Goal: Find contact information: Find contact information

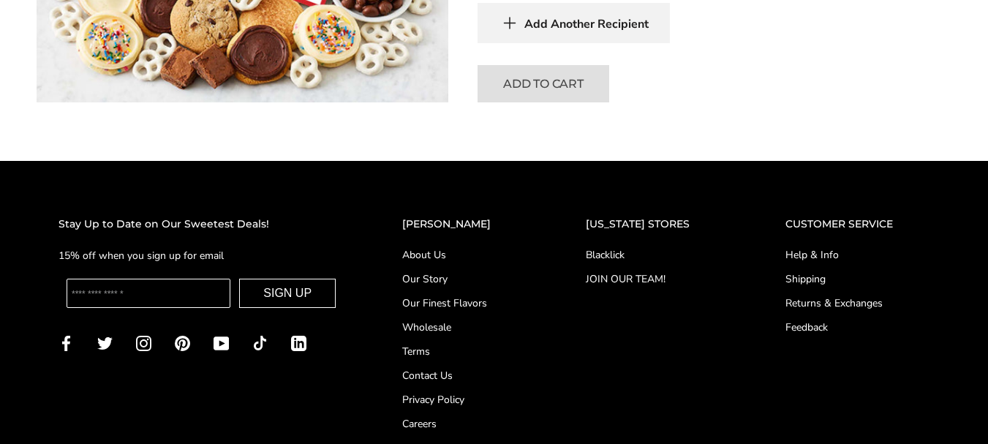
scroll to position [1390, 0]
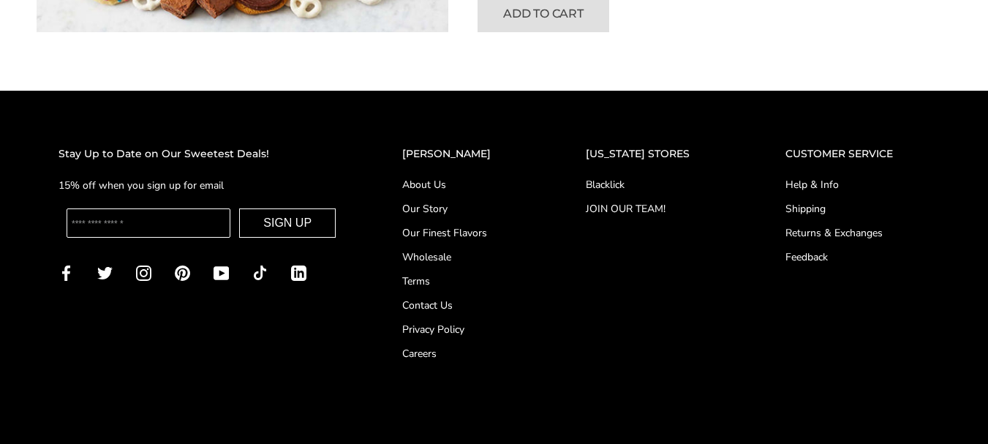
click at [446, 298] on link "Contact Us" at bounding box center [464, 305] width 125 height 15
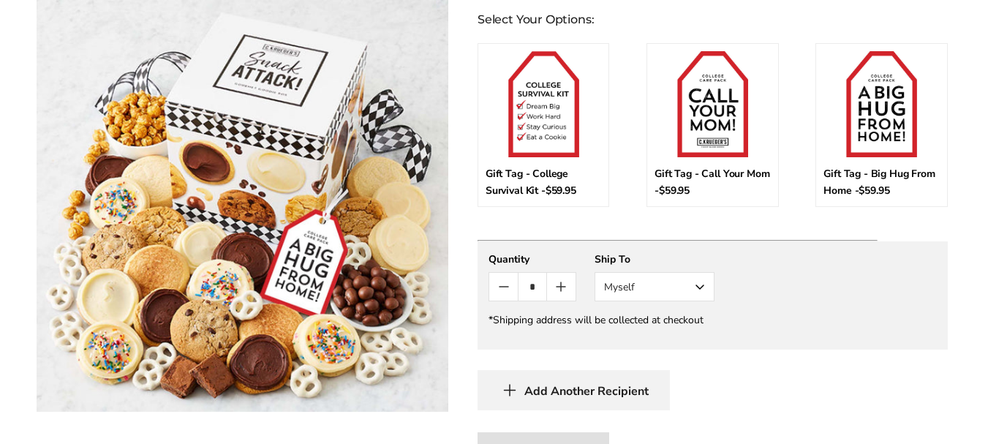
scroll to position [878, 0]
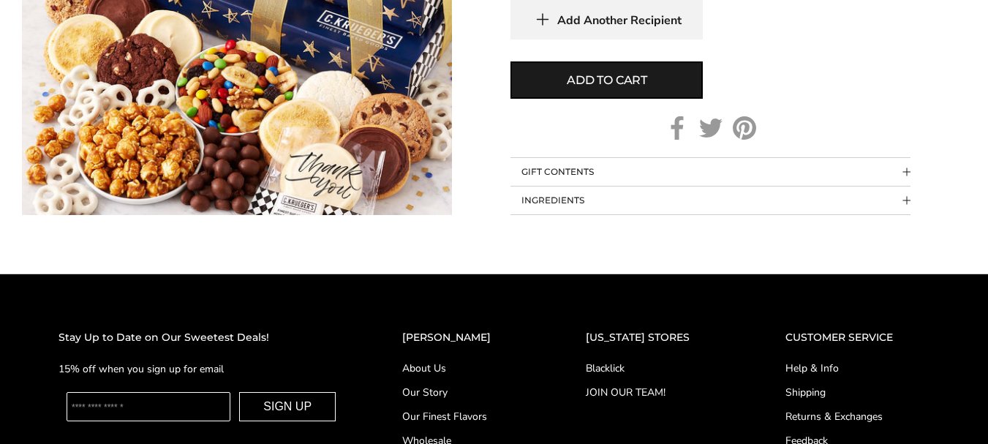
scroll to position [1463, 0]
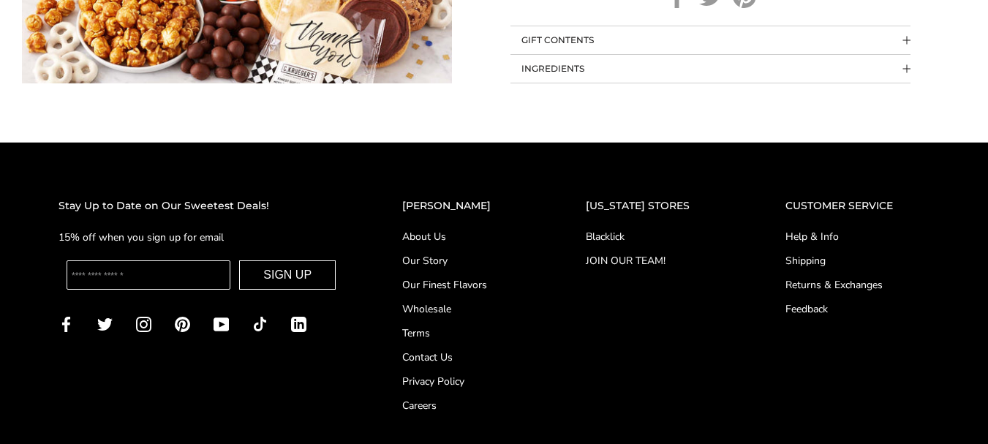
click at [457, 350] on link "Contact Us" at bounding box center [464, 357] width 125 height 15
